Goal: Task Accomplishment & Management: Use online tool/utility

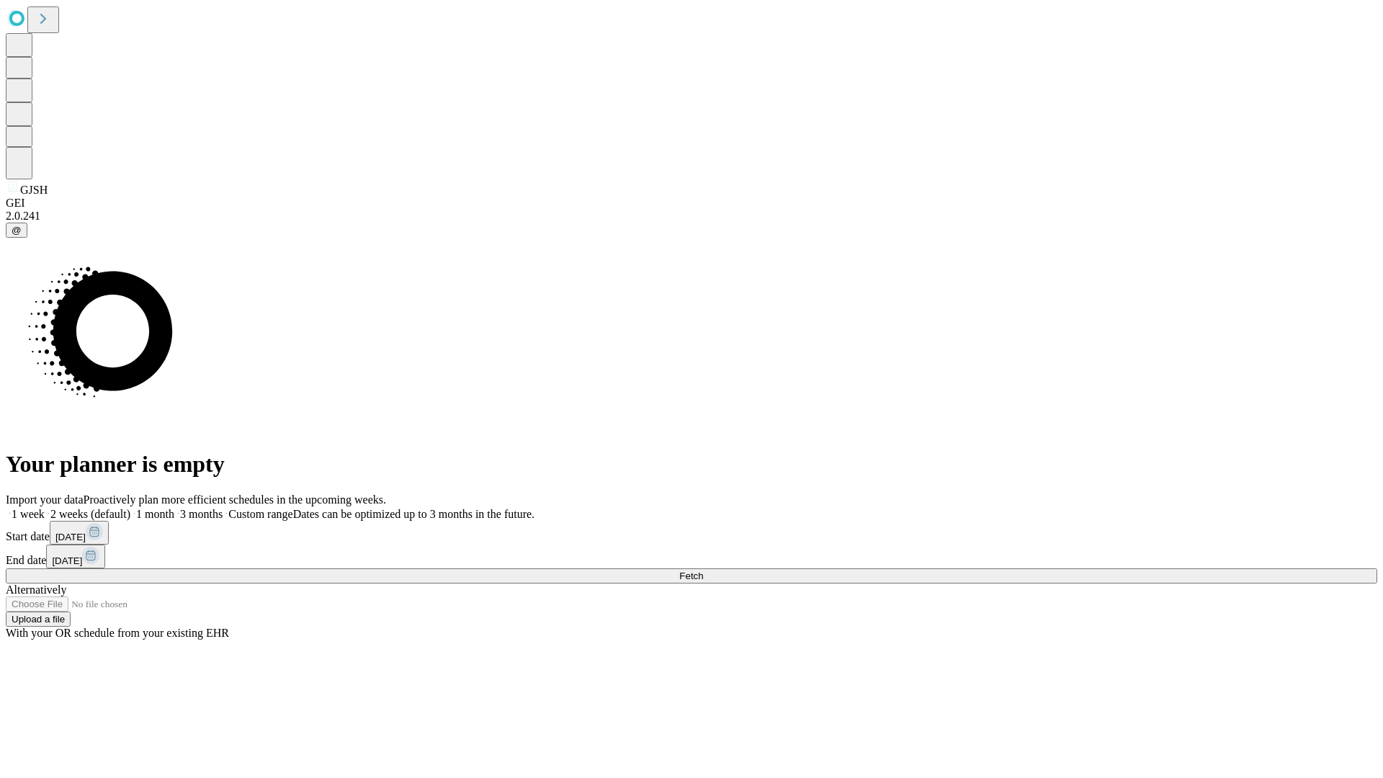
click at [703, 571] on span "Fetch" at bounding box center [691, 576] width 24 height 11
